Goal: Navigation & Orientation: Find specific page/section

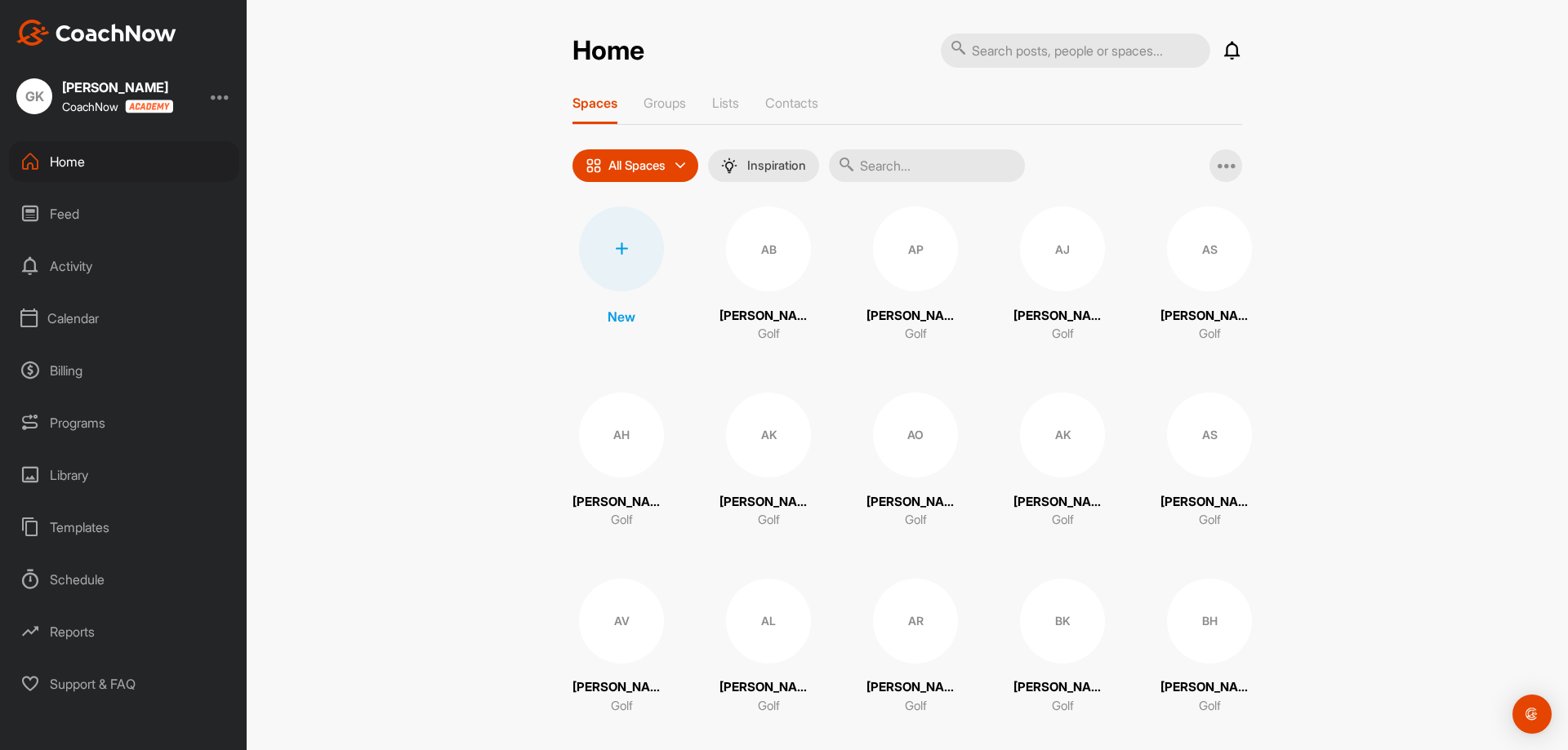
click at [68, 319] on div "Calendar" at bounding box center [124, 319] width 230 height 41
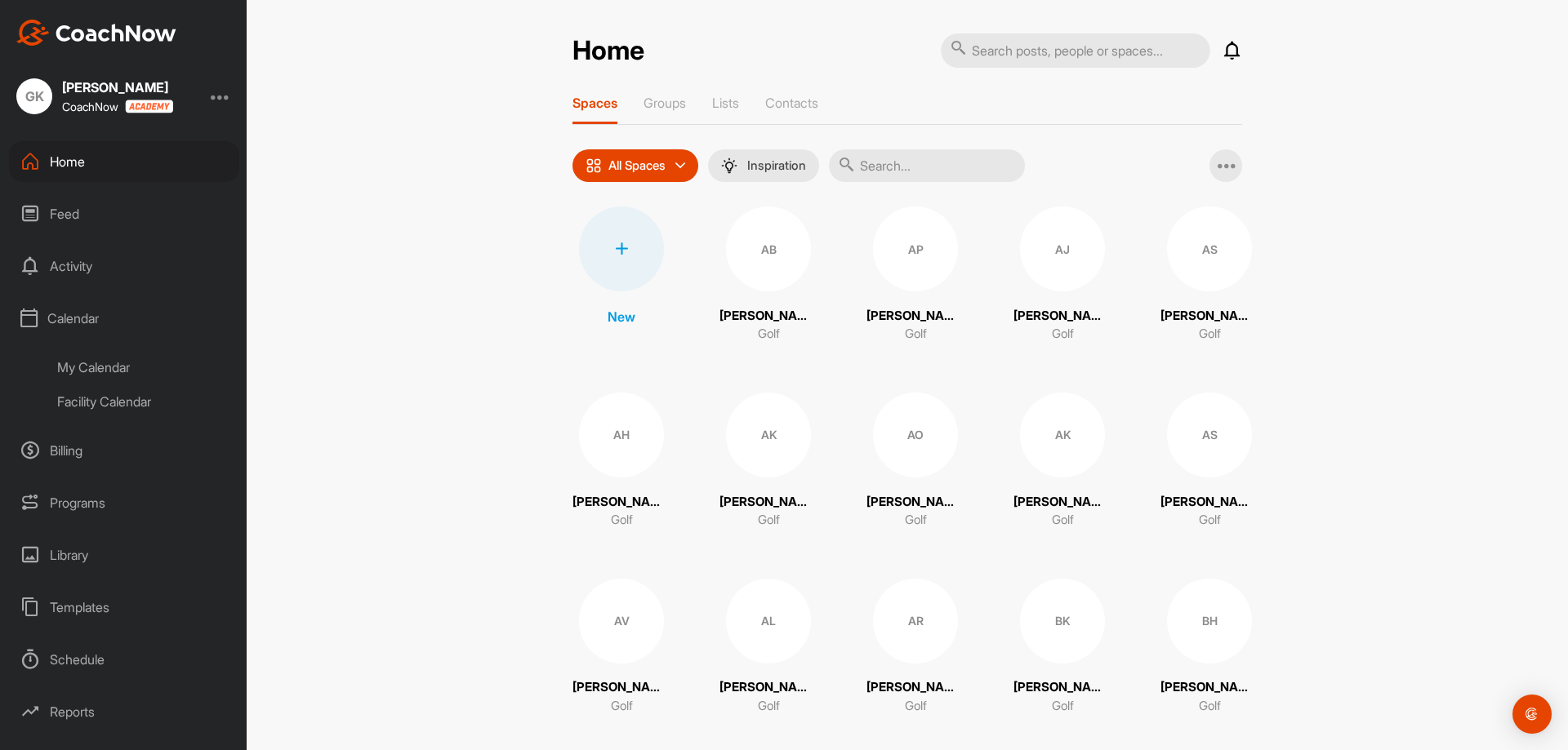
click at [72, 363] on div "My Calendar" at bounding box center [142, 367] width 193 height 34
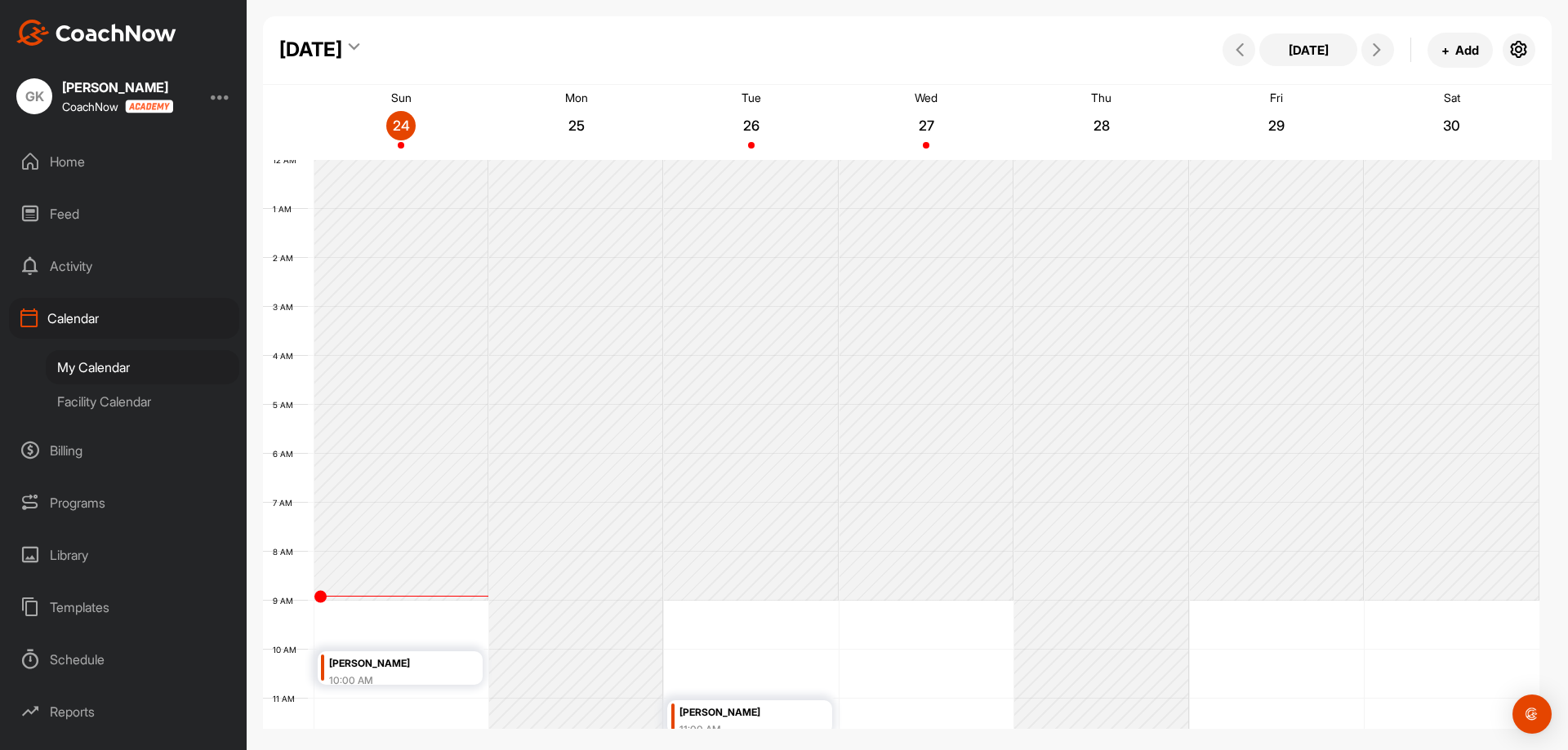
scroll to position [283, 0]
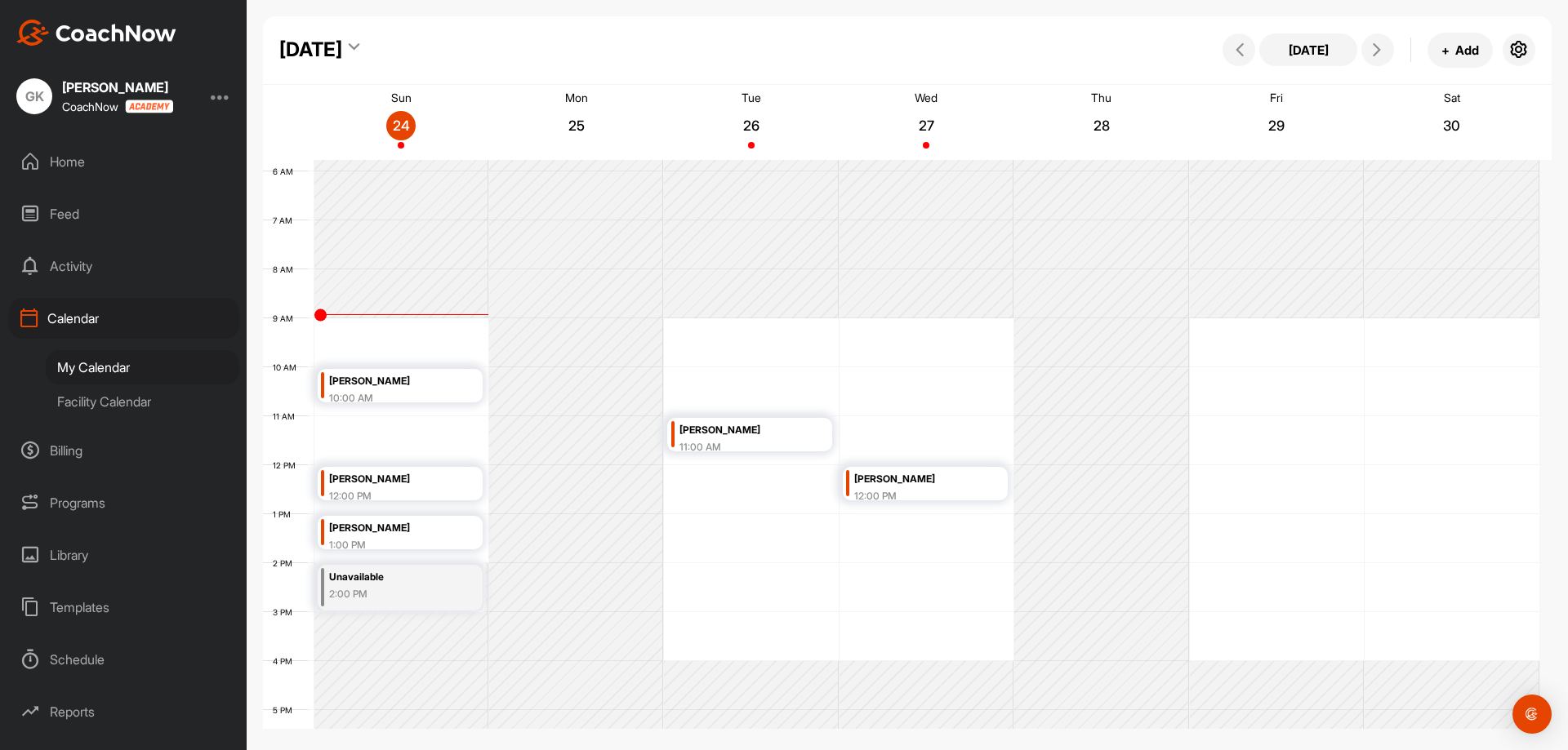
click at [69, 156] on div "Home" at bounding box center [124, 162] width 230 height 41
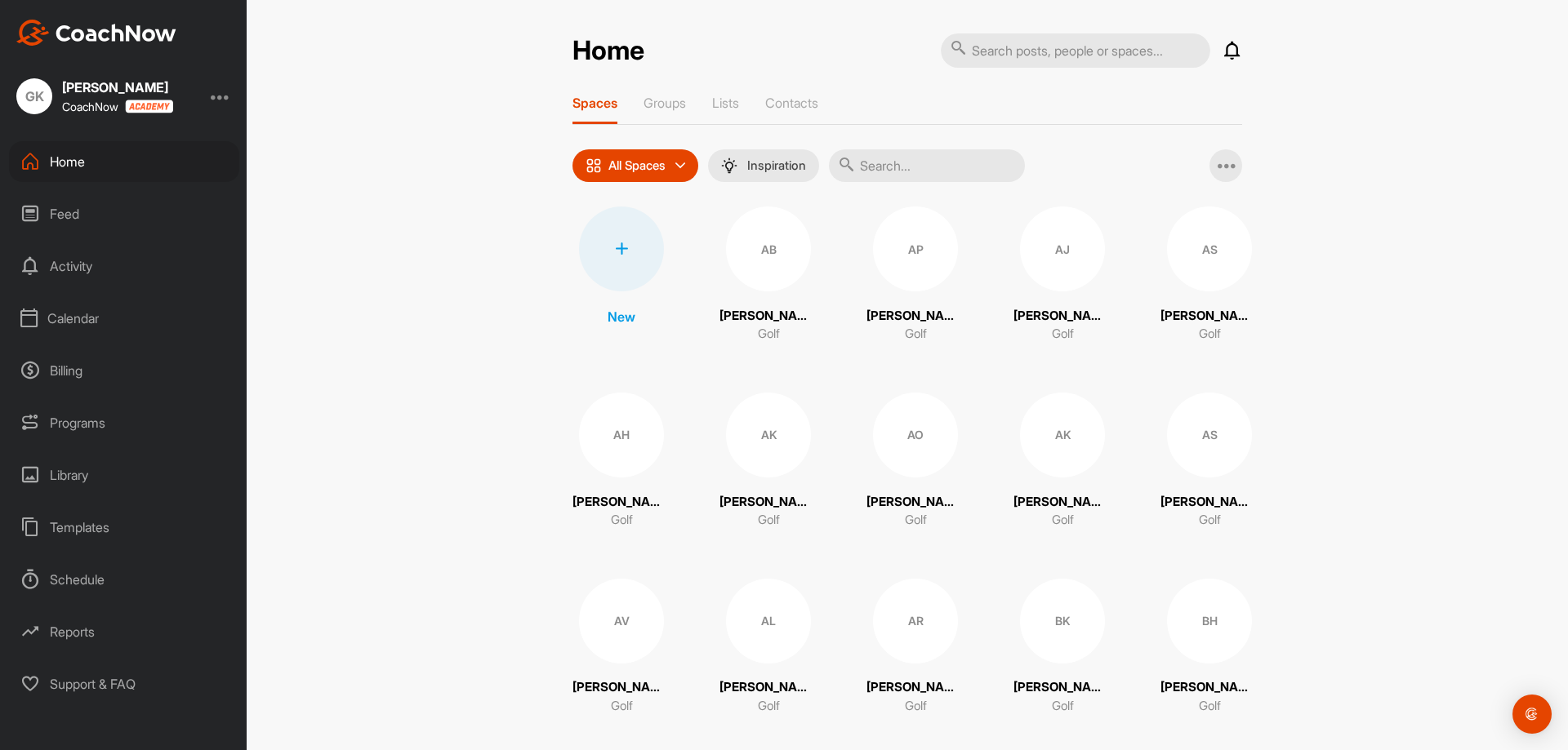
click at [66, 313] on div "Calendar" at bounding box center [124, 319] width 230 height 41
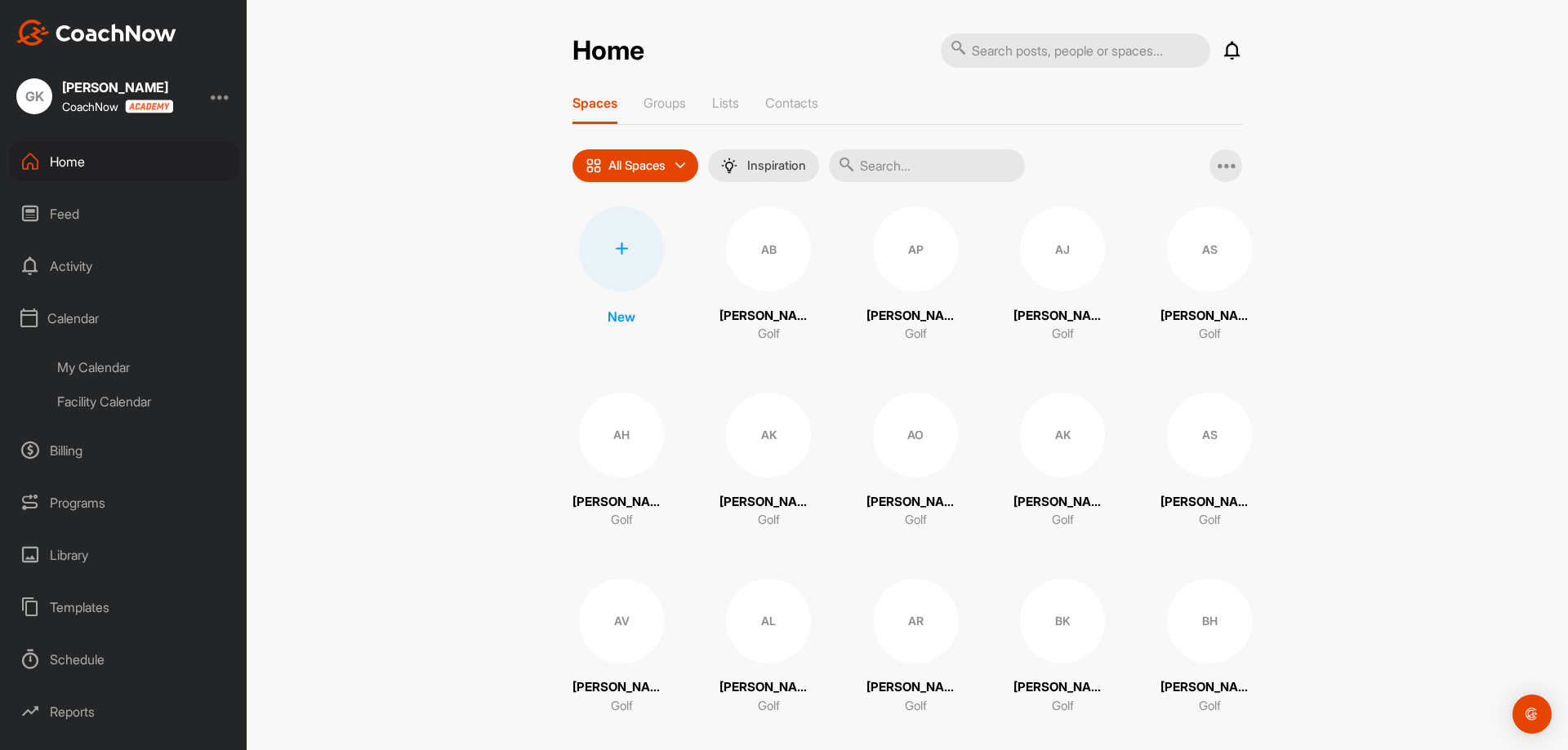
click at [99, 399] on div "Facility Calendar" at bounding box center [142, 401] width 193 height 34
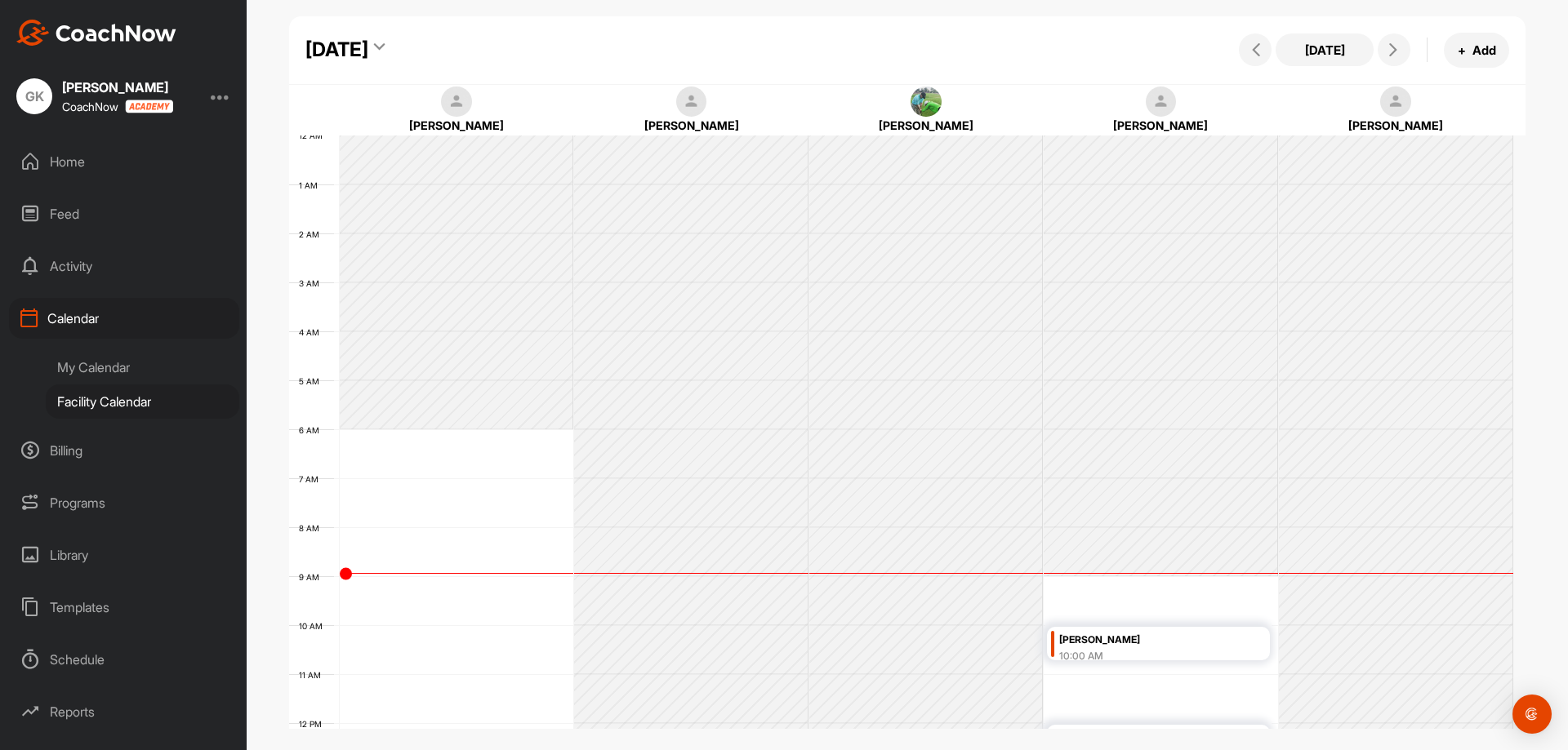
scroll to position [283, 0]
